Goal: Check status: Check status

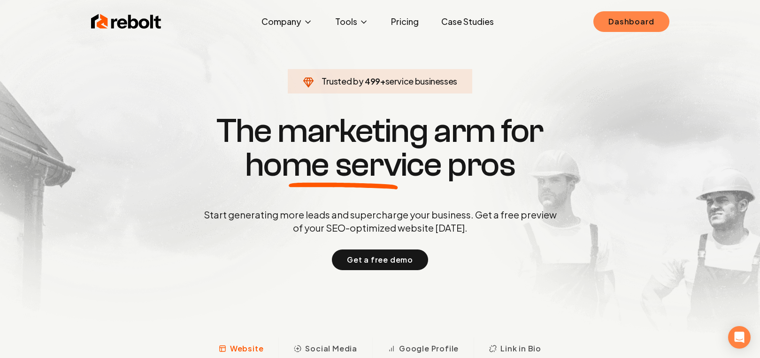
click at [638, 15] on link "Dashboard" at bounding box center [631, 21] width 76 height 21
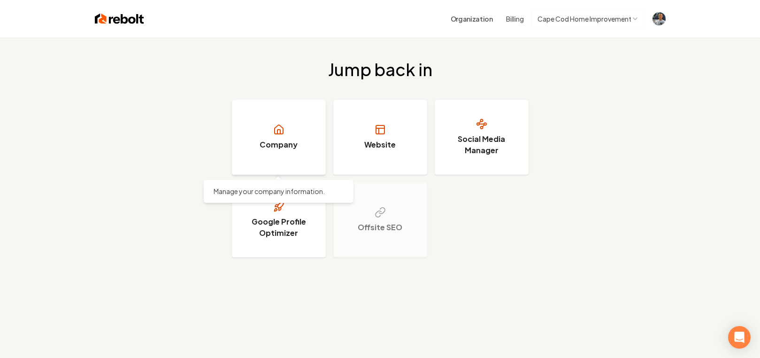
click at [287, 140] on h3 "Company" at bounding box center [279, 144] width 38 height 11
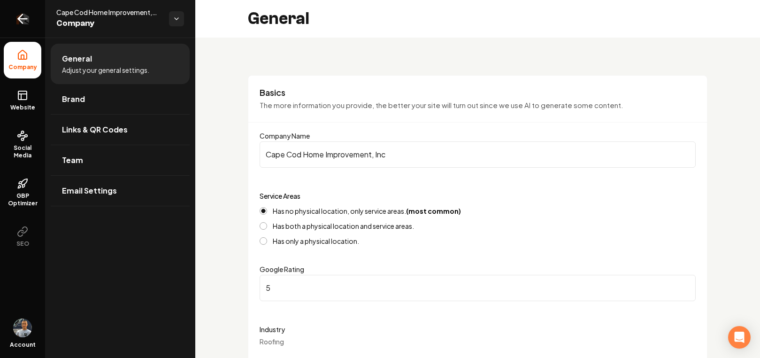
click at [21, 18] on icon "Return to dashboard" at bounding box center [22, 18] width 15 height 15
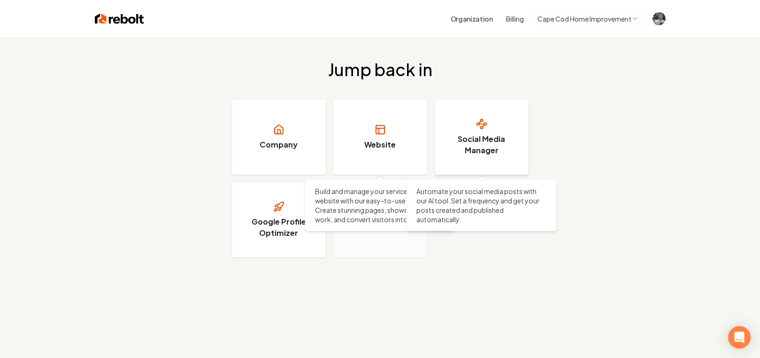
click at [471, 140] on h3 "Social Media Manager" at bounding box center [481, 144] width 70 height 23
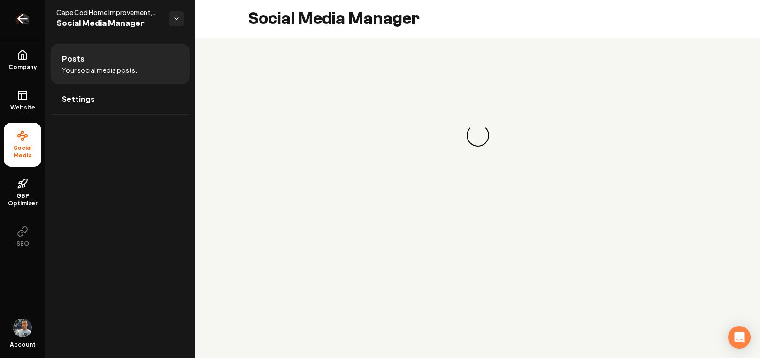
click at [24, 22] on icon "Return to dashboard" at bounding box center [22, 18] width 15 height 15
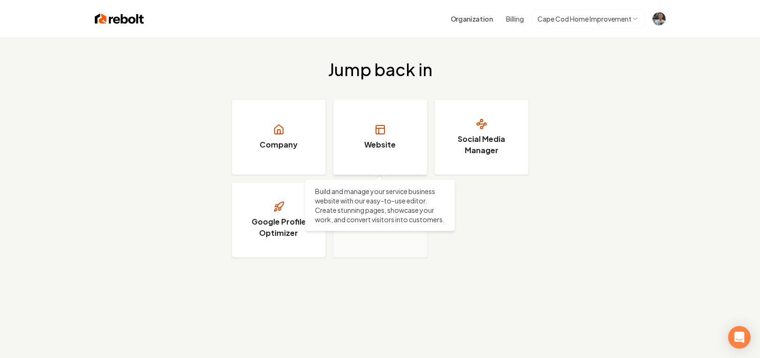
click at [383, 127] on icon at bounding box center [380, 129] width 11 height 11
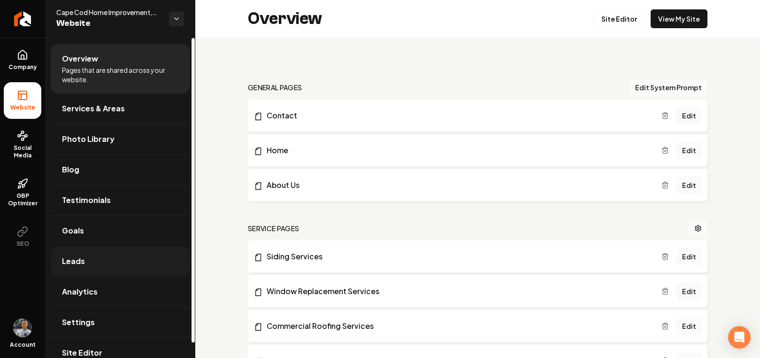
click at [68, 262] on span "Leads" at bounding box center [73, 260] width 23 height 11
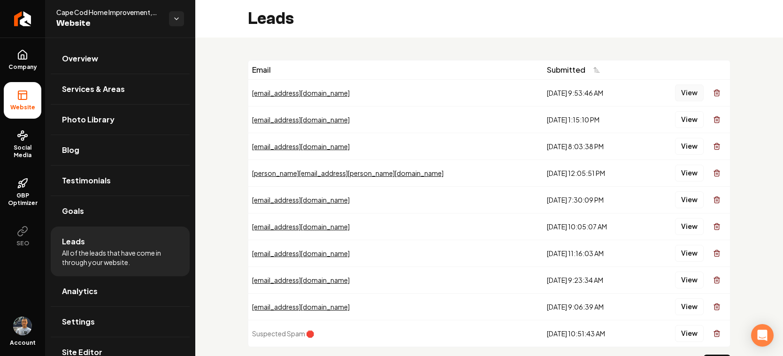
click at [688, 94] on button "View" at bounding box center [689, 92] width 29 height 17
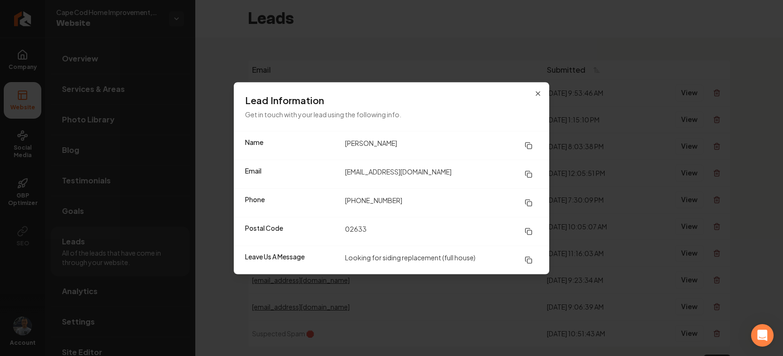
drag, startPoint x: 541, startPoint y: 93, endPoint x: 652, endPoint y: 104, distance: 111.7
click at [541, 93] on icon "button" at bounding box center [538, 94] width 8 height 8
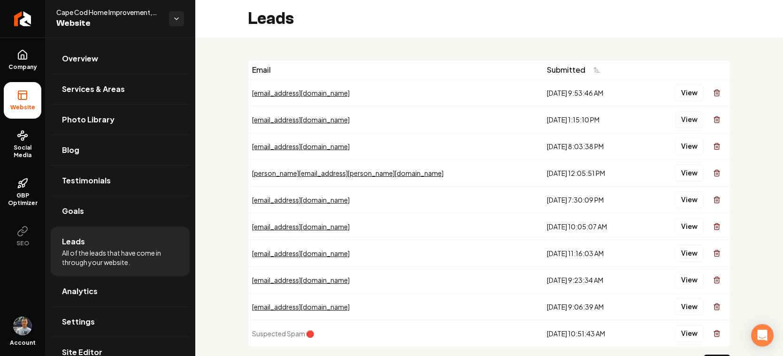
click at [689, 121] on button "View" at bounding box center [689, 119] width 29 height 17
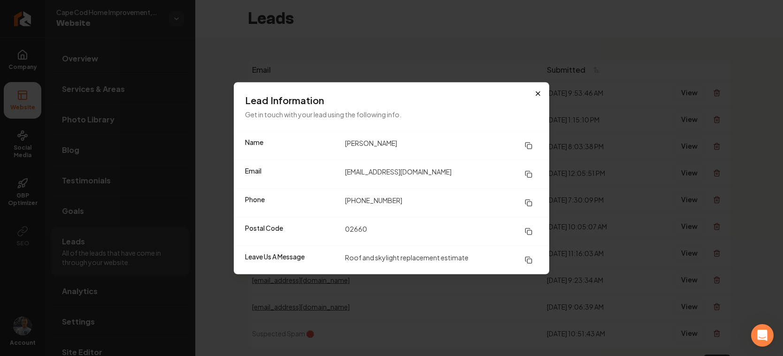
click at [537, 92] on icon "button" at bounding box center [538, 94] width 8 height 8
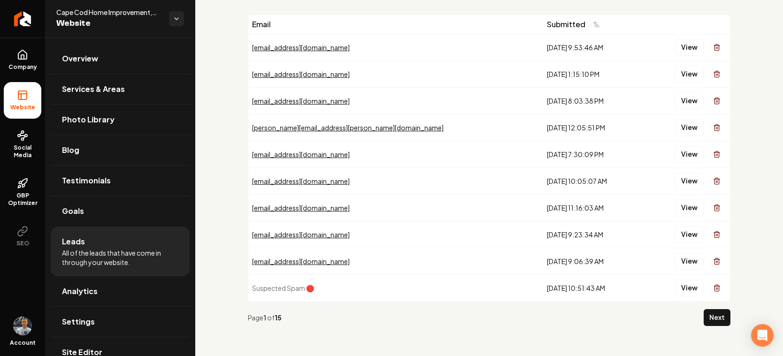
scroll to position [46, 0]
click at [694, 265] on button "View" at bounding box center [689, 261] width 29 height 17
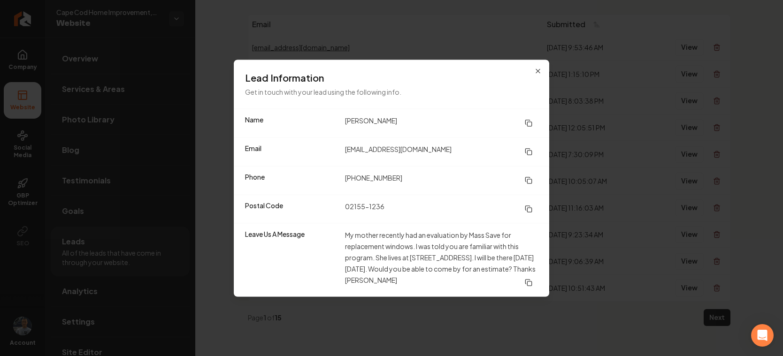
drag, startPoint x: 539, startPoint y: 71, endPoint x: 664, endPoint y: 166, distance: 156.4
click at [539, 72] on icon "button" at bounding box center [538, 71] width 8 height 8
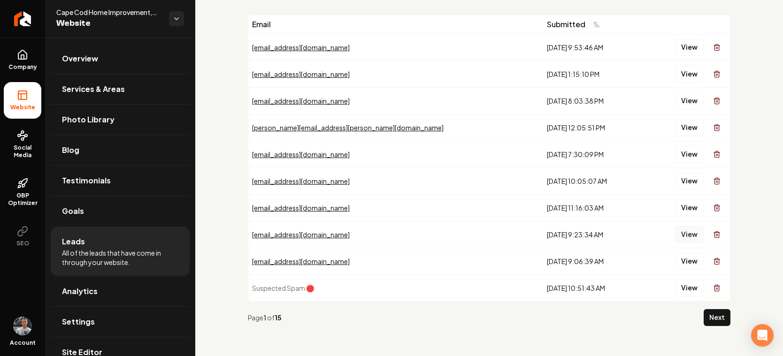
click at [691, 237] on button "View" at bounding box center [689, 234] width 29 height 17
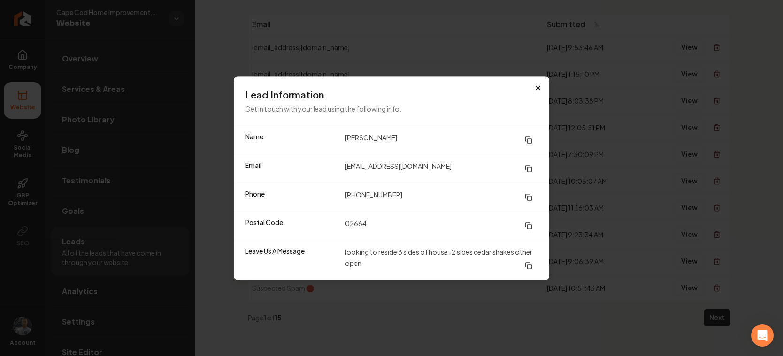
click at [537, 88] on icon "button" at bounding box center [538, 88] width 8 height 8
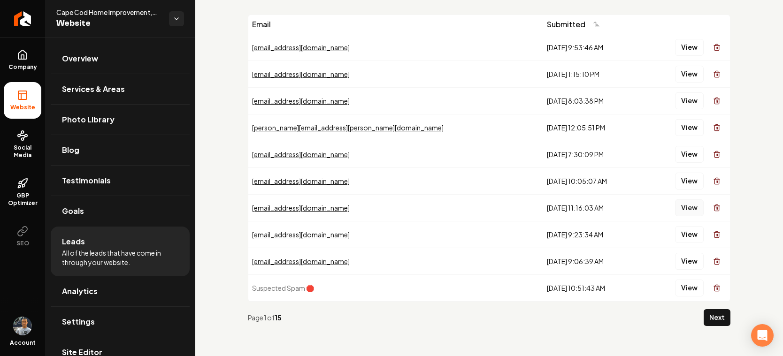
click at [693, 211] on button "View" at bounding box center [689, 207] width 29 height 17
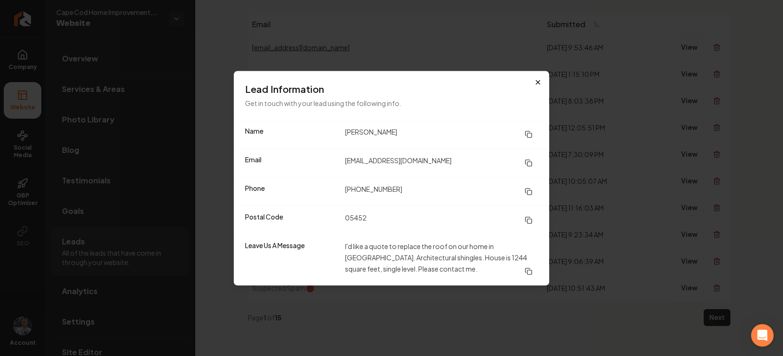
click at [535, 80] on icon "button" at bounding box center [538, 82] width 8 height 8
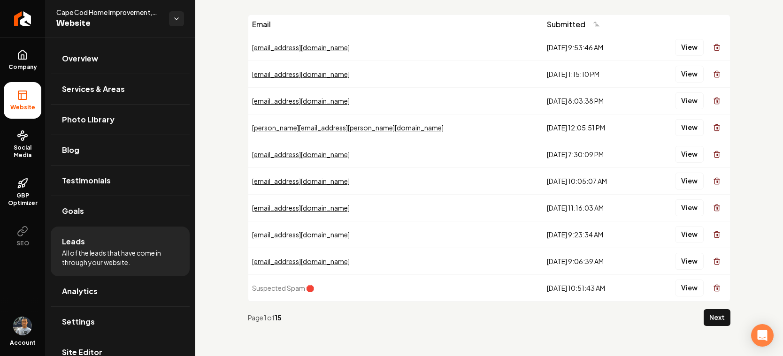
scroll to position [0, 0]
drag, startPoint x: 717, startPoint y: 319, endPoint x: 563, endPoint y: 218, distance: 184.0
click at [717, 319] on button "Next" at bounding box center [717, 317] width 27 height 17
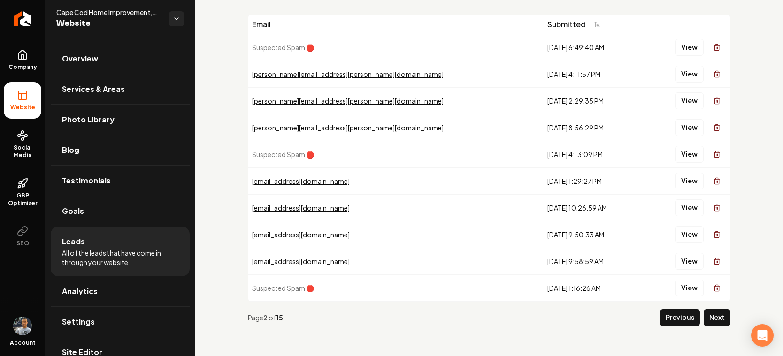
scroll to position [46, 0]
